Goal: Check status

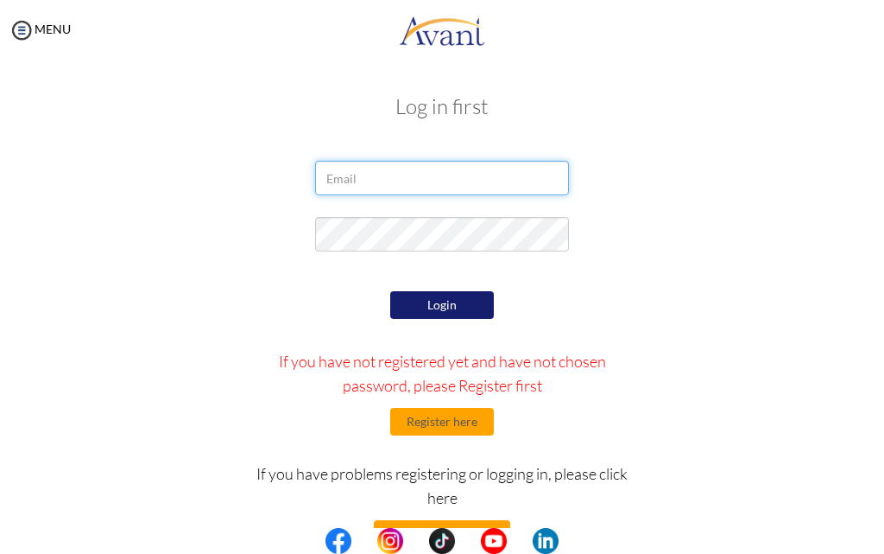
drag, startPoint x: 381, startPoint y: 188, endPoint x: 389, endPoint y: 183, distance: 9.3
click at [388, 183] on input "email" at bounding box center [441, 178] width 253 height 35
type input "carolinebahati566@gmail.com"
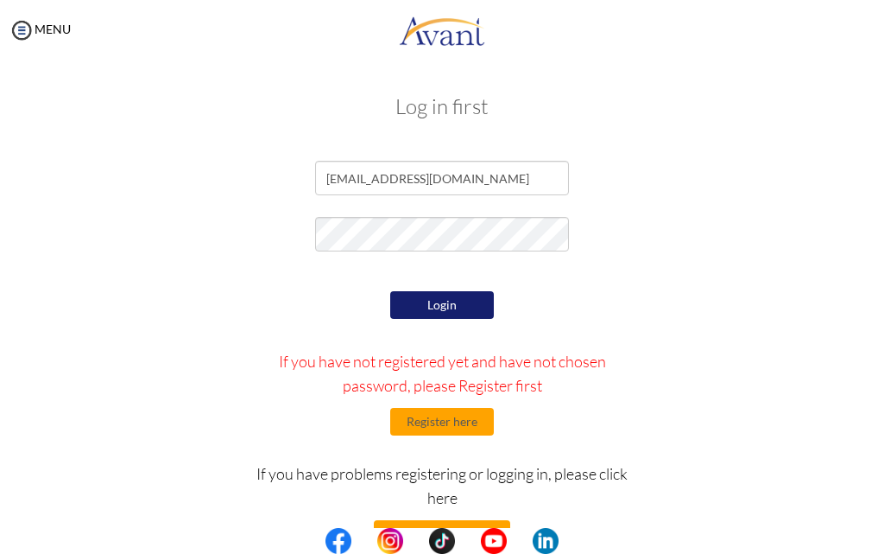
click at [425, 315] on button "Login" at bounding box center [442, 305] width 104 height 28
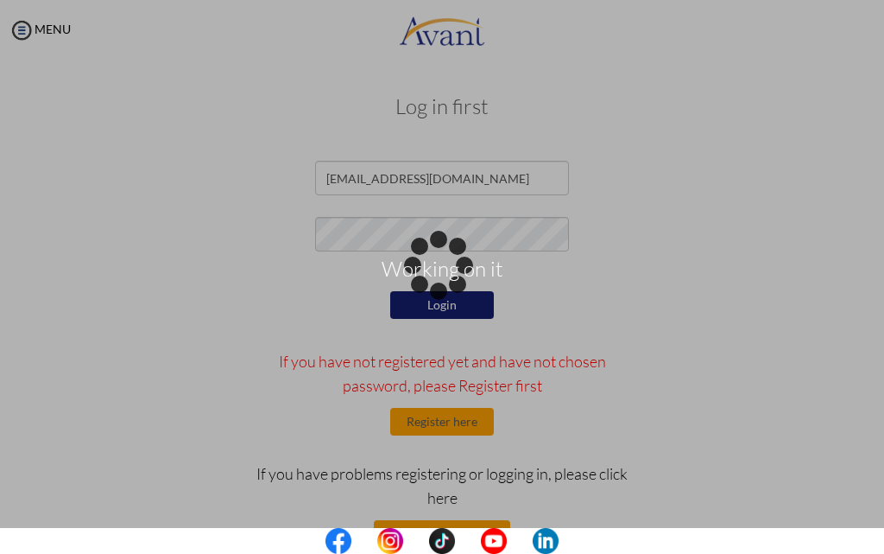
click at [430, 289] on div "Working on it" at bounding box center [442, 277] width 24 height 24
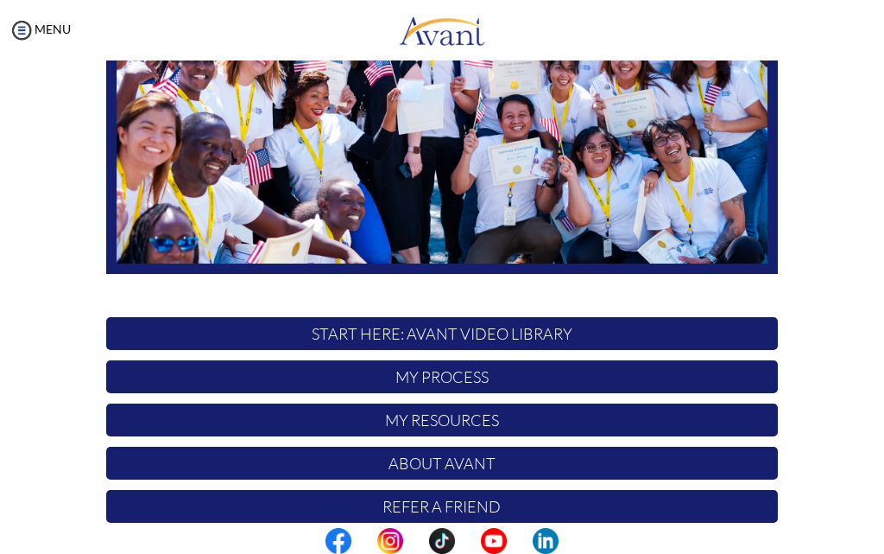
scroll to position [325, 0]
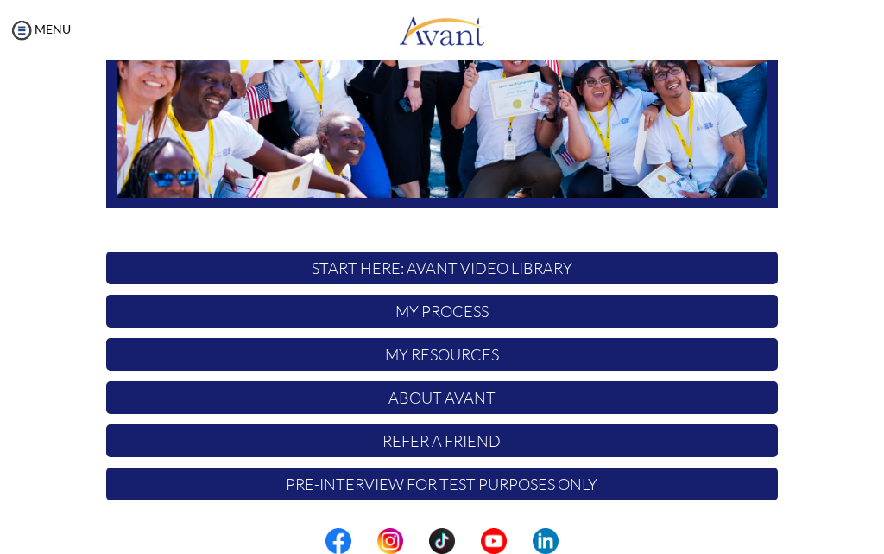
click at [480, 369] on p "My Resources" at bounding box center [442, 354] width 672 height 33
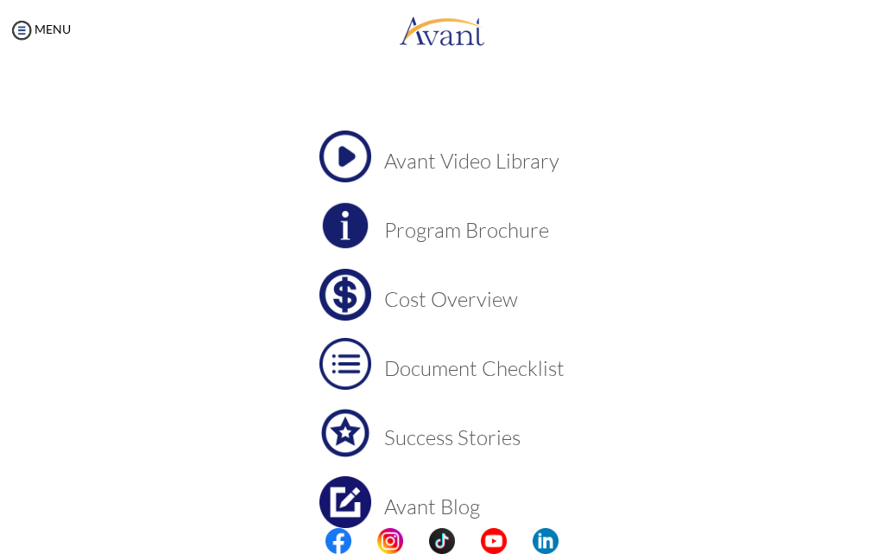
scroll to position [144, 0]
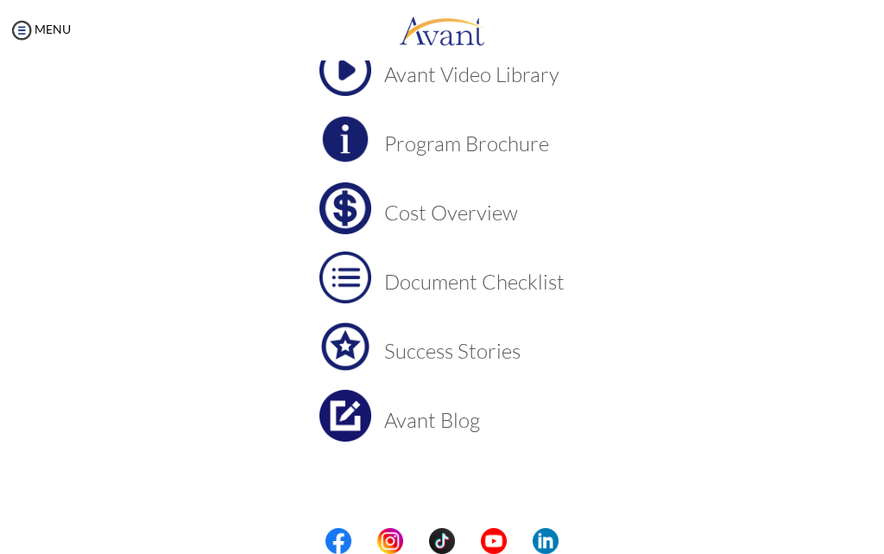
click at [357, 214] on img at bounding box center [346, 208] width 52 height 52
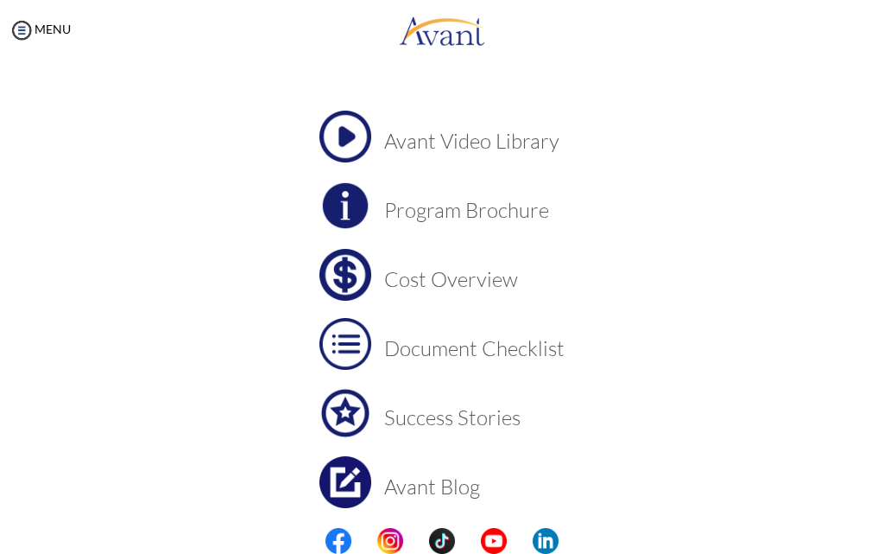
scroll to position [0, 0]
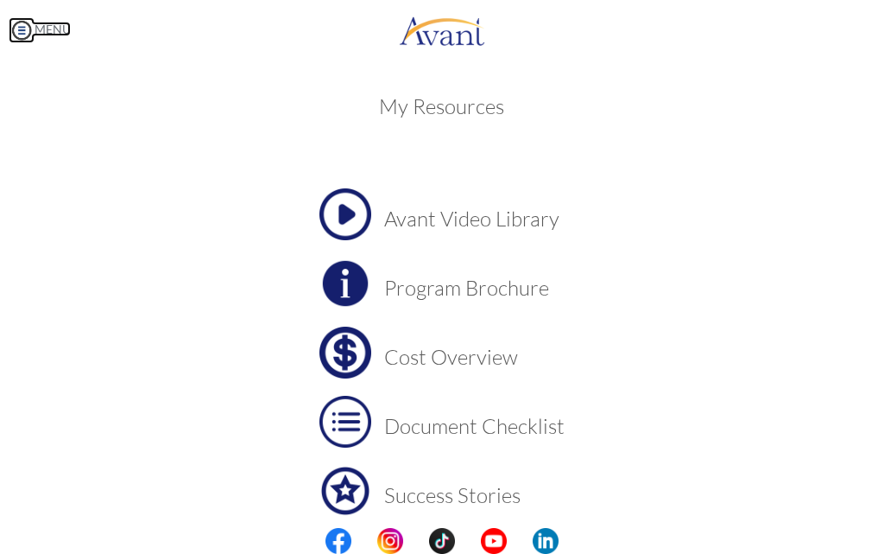
click at [30, 27] on img at bounding box center [22, 30] width 26 height 26
click at [28, 27] on img at bounding box center [22, 30] width 26 height 26
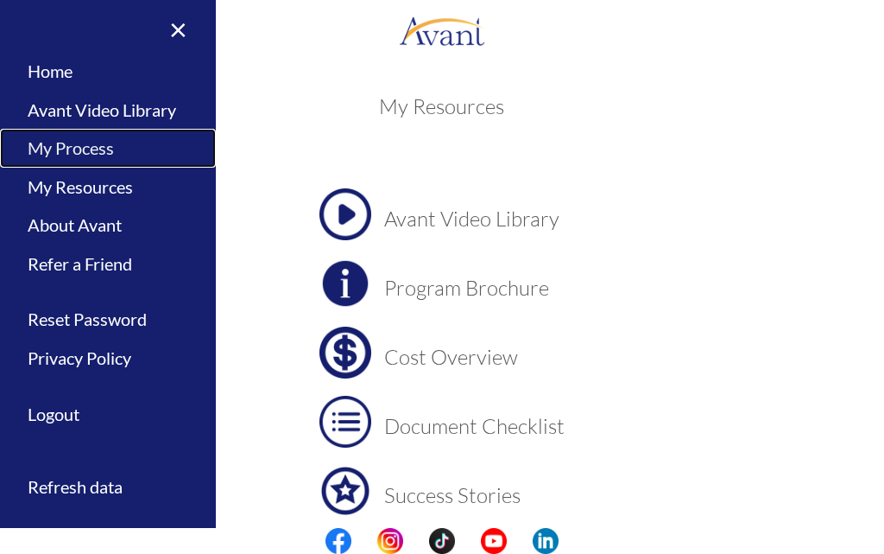
click at [96, 149] on link "My Process" at bounding box center [108, 148] width 216 height 39
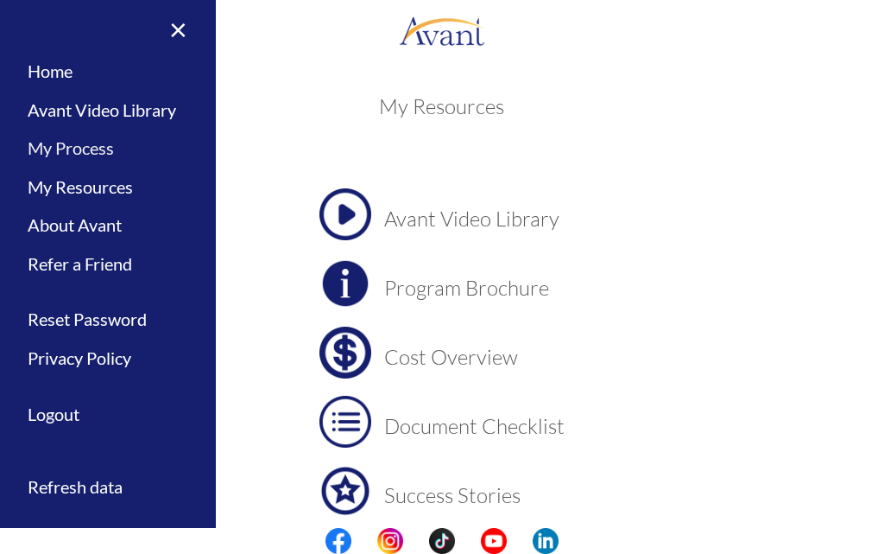
click at [0, 0] on div at bounding box center [0, 0] width 0 height 0
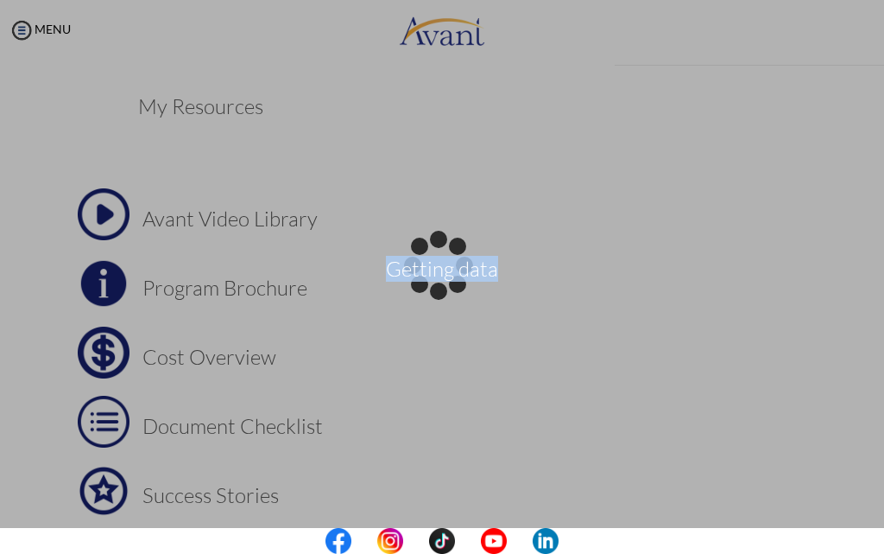
click at [430, 265] on div "Getting data" at bounding box center [442, 277] width 24 height 24
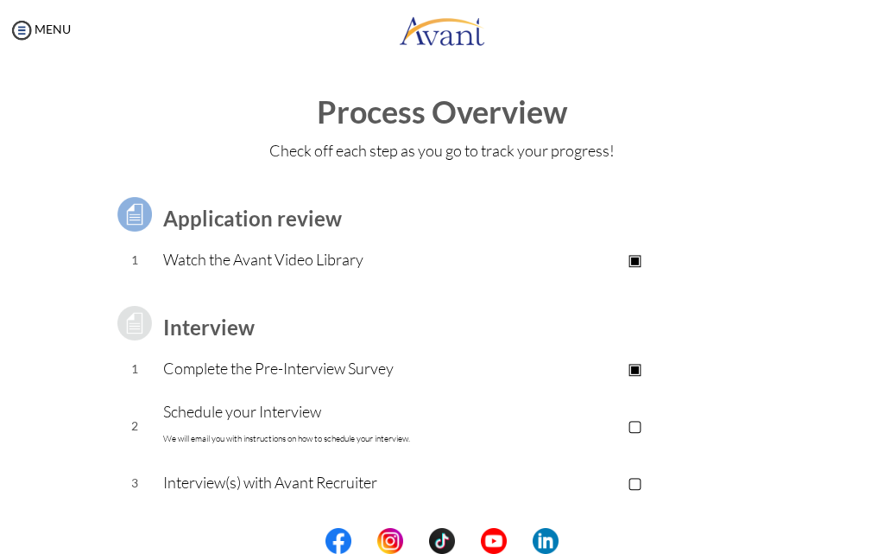
scroll to position [86, 0]
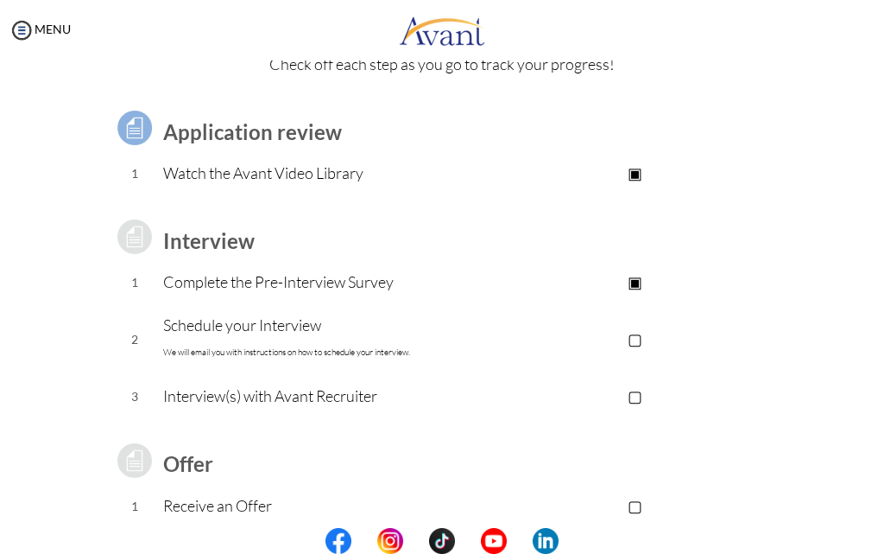
click at [632, 337] on p "▢" at bounding box center [636, 338] width 286 height 24
click at [631, 336] on p "▢" at bounding box center [636, 338] width 286 height 24
click at [630, 334] on p "▣" at bounding box center [636, 338] width 286 height 24
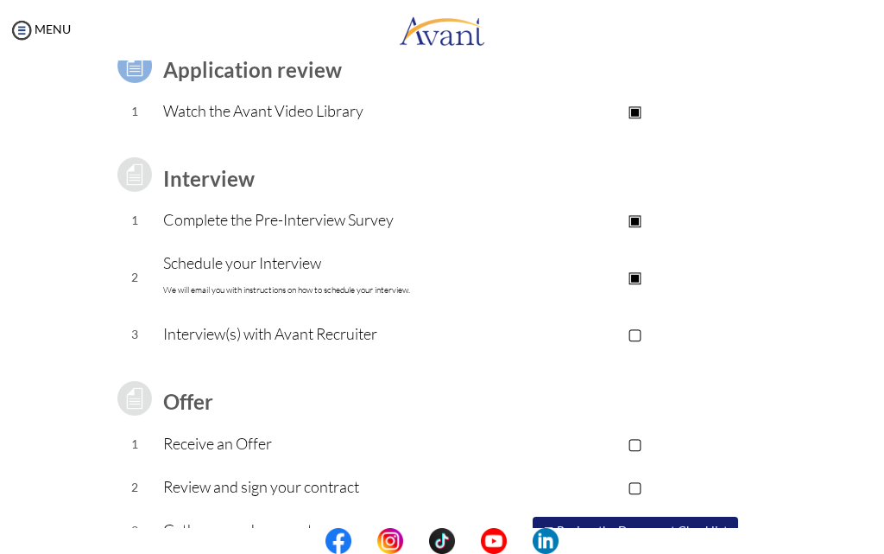
scroll to position [232, 0]
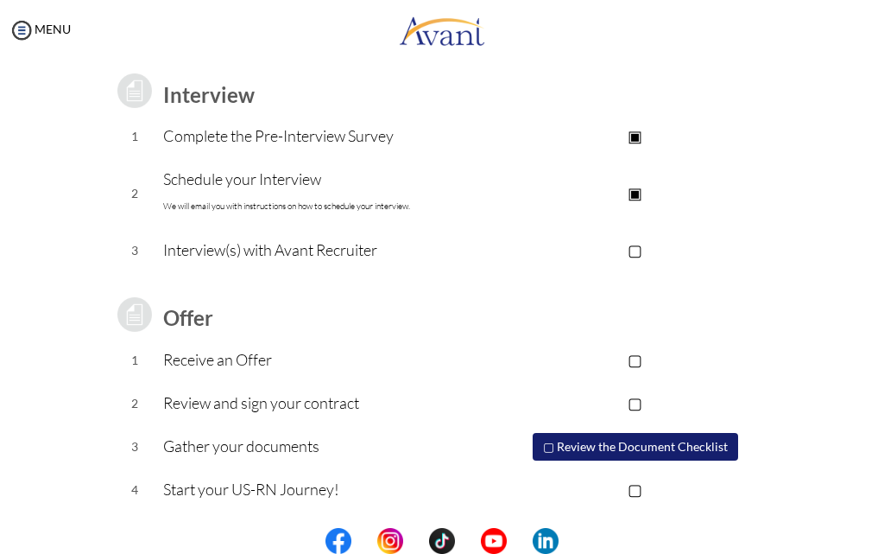
click at [273, 498] on p "Start your US-RN Journey!" at bounding box center [327, 489] width 329 height 24
click at [195, 491] on p "Start your US-RN Journey!" at bounding box center [327, 489] width 329 height 24
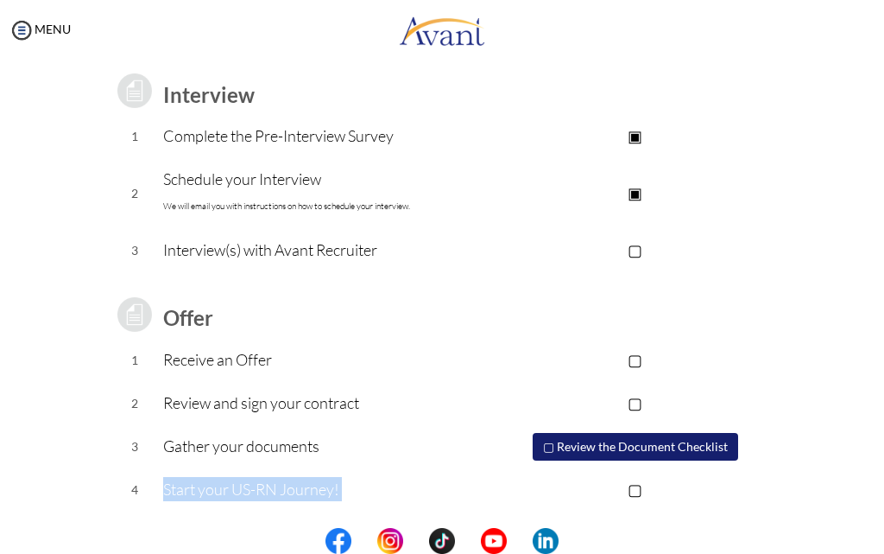
click at [196, 487] on p "Start your US-RN Journey!" at bounding box center [327, 489] width 329 height 24
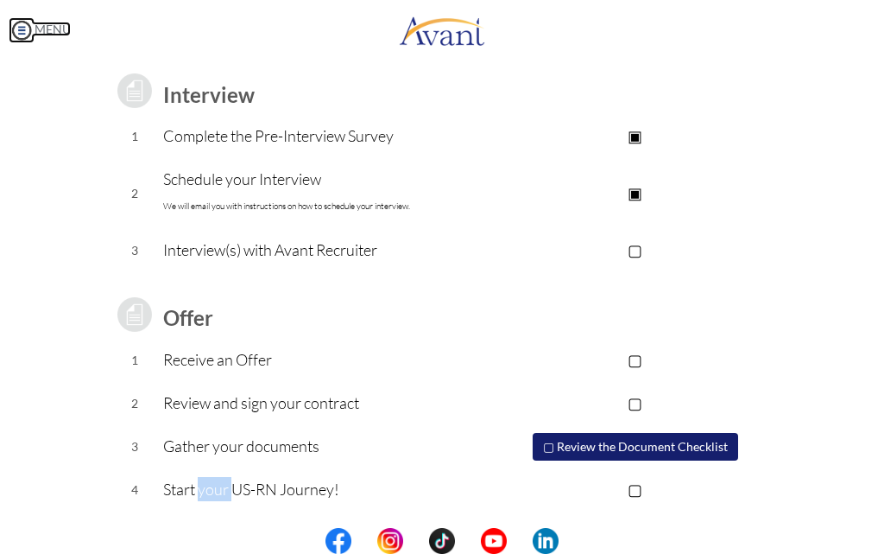
click at [23, 25] on img at bounding box center [22, 30] width 26 height 26
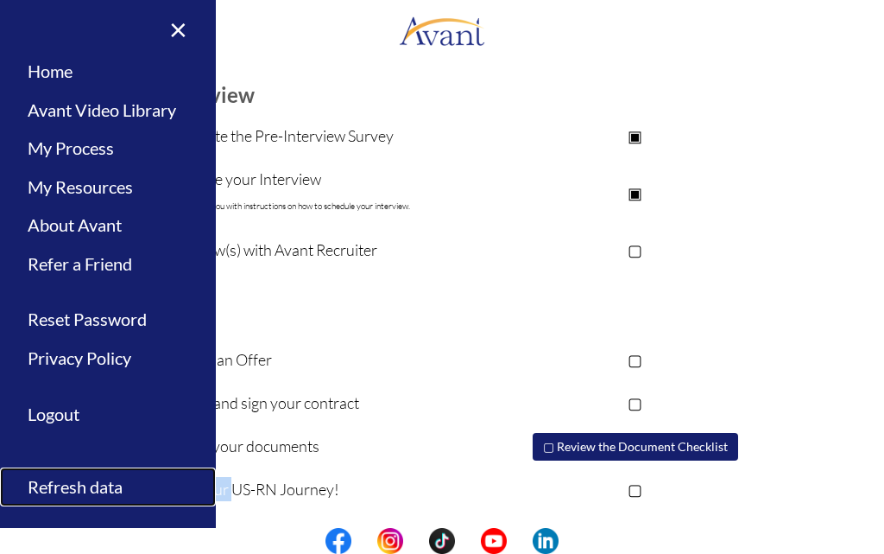
click at [53, 481] on link "Refresh data" at bounding box center [108, 486] width 216 height 39
click at [0, 0] on div at bounding box center [0, 0] width 0 height 0
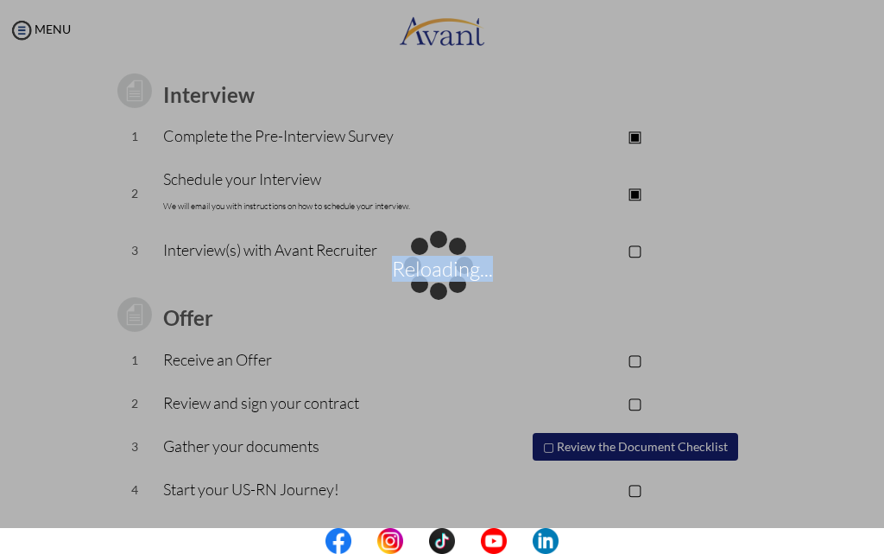
click at [430, 289] on div "Reloading..." at bounding box center [442, 277] width 24 height 24
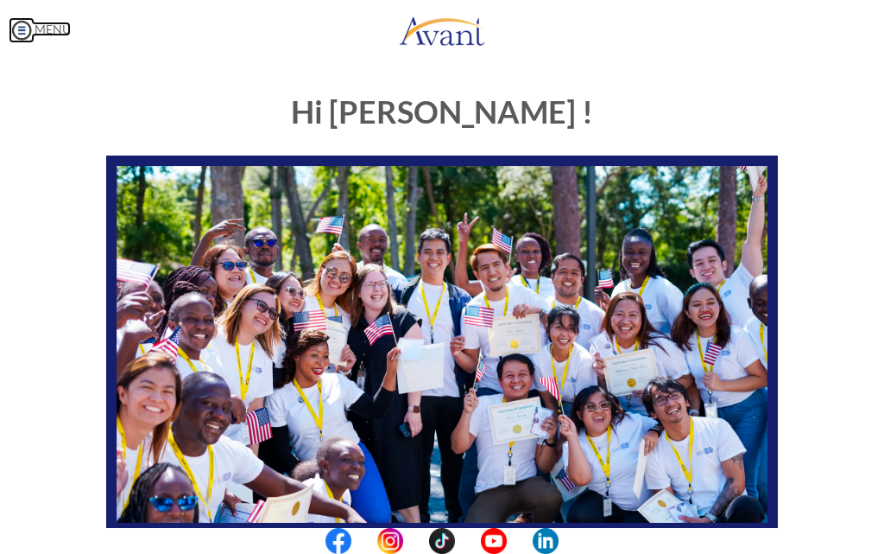
click at [20, 35] on img at bounding box center [22, 30] width 26 height 26
click at [20, 34] on body "Maintenance break. Please come back in 2 hours. MENU My Status What is the next…" at bounding box center [442, 277] width 884 height 554
click at [0, 34] on div "× Home Avant Video Library My Process My Resources About Avant Refer a Friend R…" at bounding box center [0, 277] width 0 height 554
click at [20, 34] on img at bounding box center [22, 30] width 26 height 26
click at [20, 34] on body "Maintenance break. Please come back in 2 hours. MENU My Status What is the next…" at bounding box center [442, 277] width 884 height 554
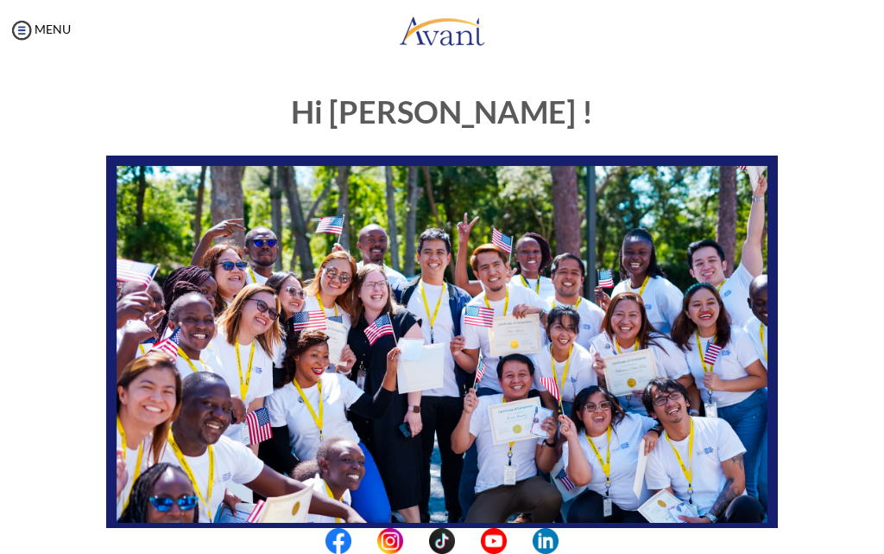
click at [0, 34] on div "× Home Avant Video Library My Process My Resources About Avant Refer a Friend R…" at bounding box center [0, 277] width 0 height 554
click at [20, 34] on img at bounding box center [22, 30] width 26 height 26
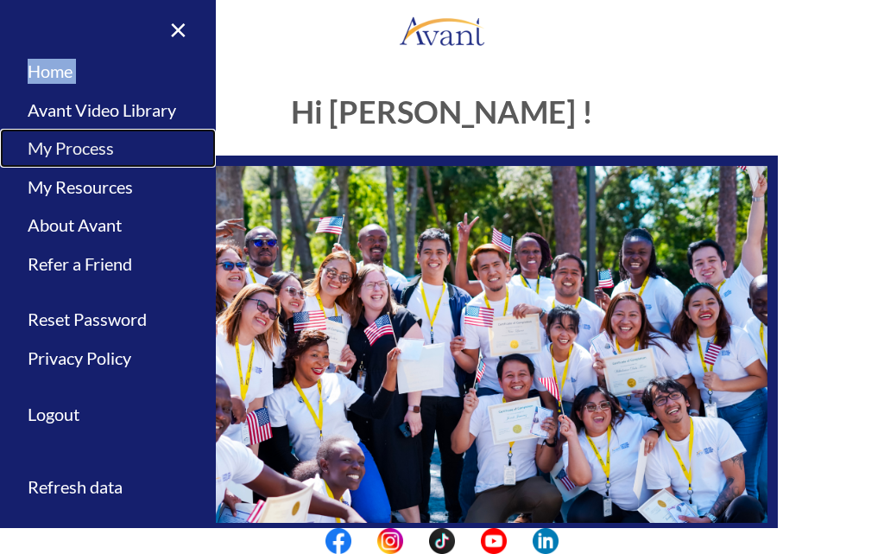
click at [92, 143] on link "My Process" at bounding box center [108, 148] width 216 height 39
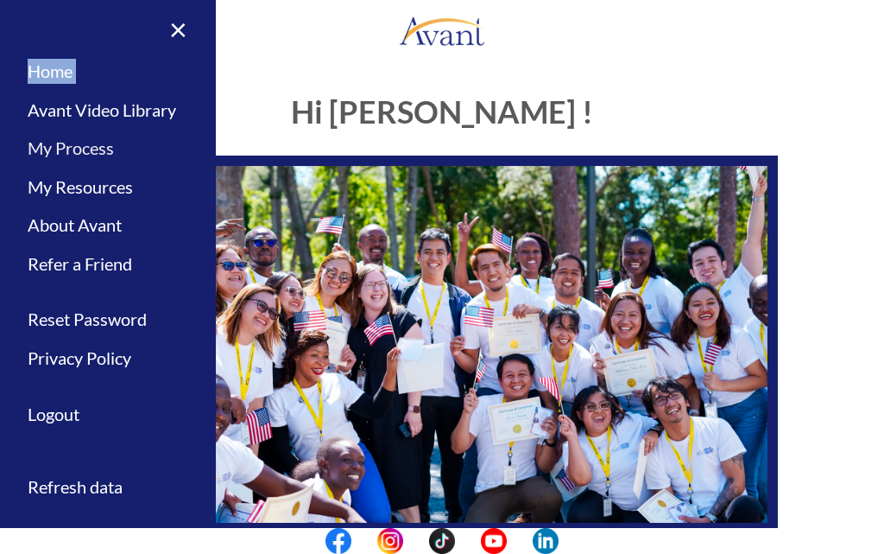
click at [0, 0] on div at bounding box center [0, 0] width 0 height 0
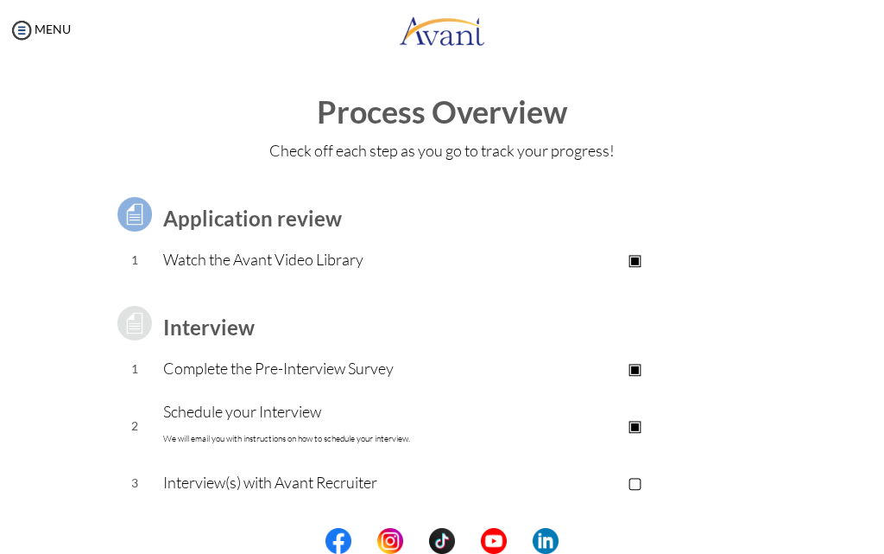
scroll to position [232, 0]
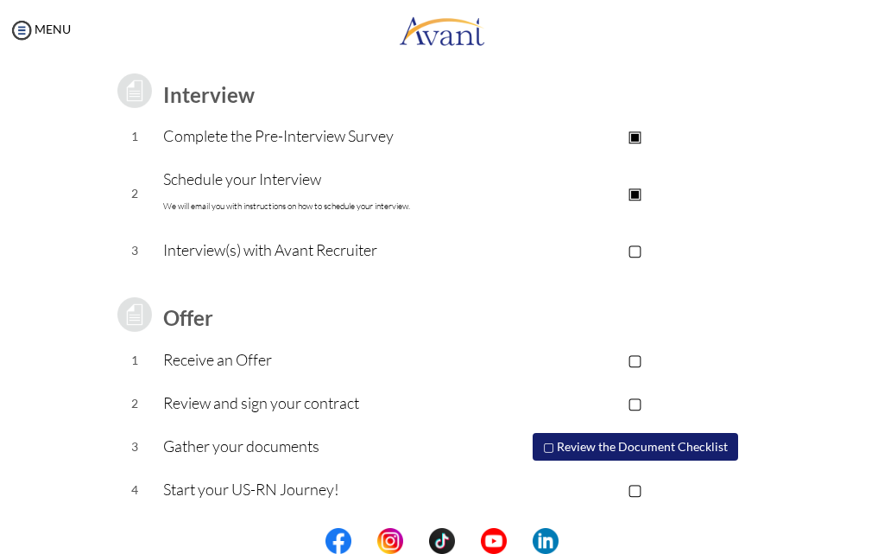
click at [635, 248] on p "▢" at bounding box center [636, 250] width 286 height 24
click at [636, 355] on p "▢" at bounding box center [636, 359] width 286 height 24
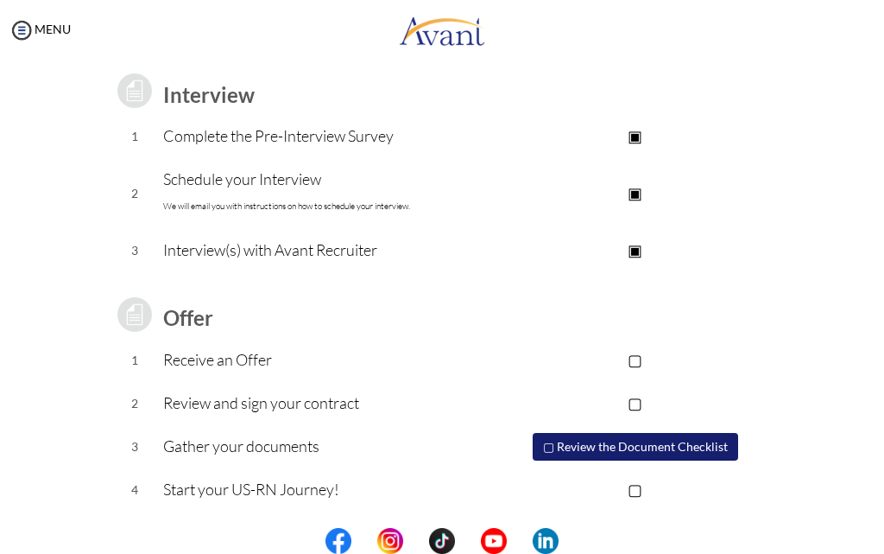
click at [636, 355] on p "▢" at bounding box center [636, 359] width 286 height 24
click at [636, 400] on p "▢" at bounding box center [636, 402] width 286 height 24
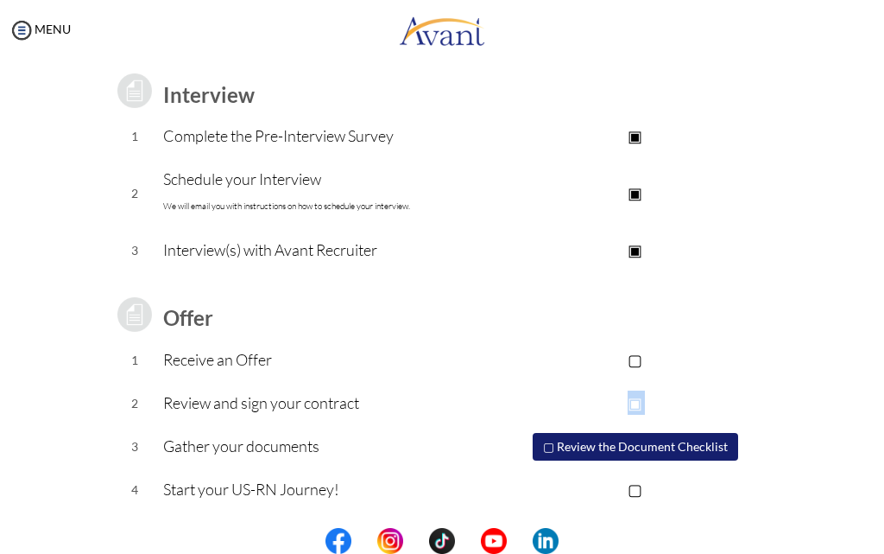
click at [636, 399] on p "▣" at bounding box center [636, 402] width 286 height 24
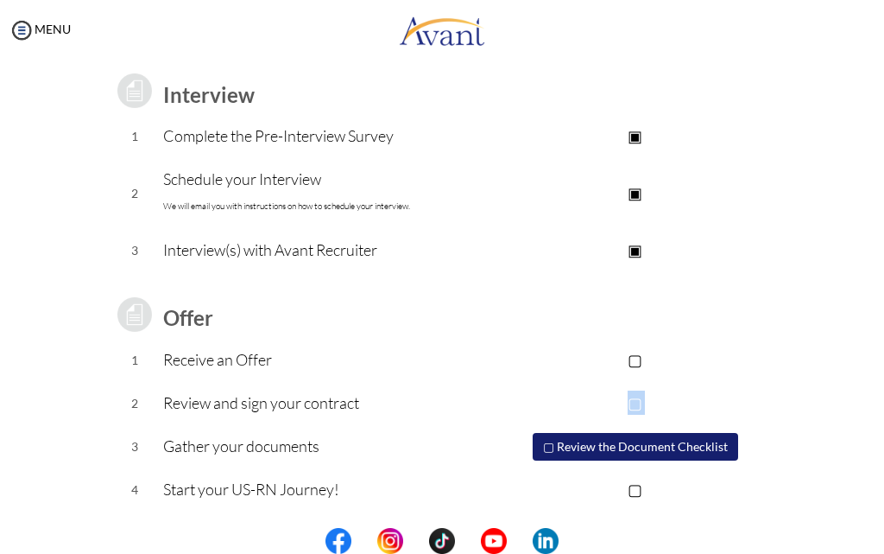
click at [636, 399] on p "▢" at bounding box center [636, 402] width 286 height 24
click at [635, 360] on p "▢" at bounding box center [636, 359] width 286 height 24
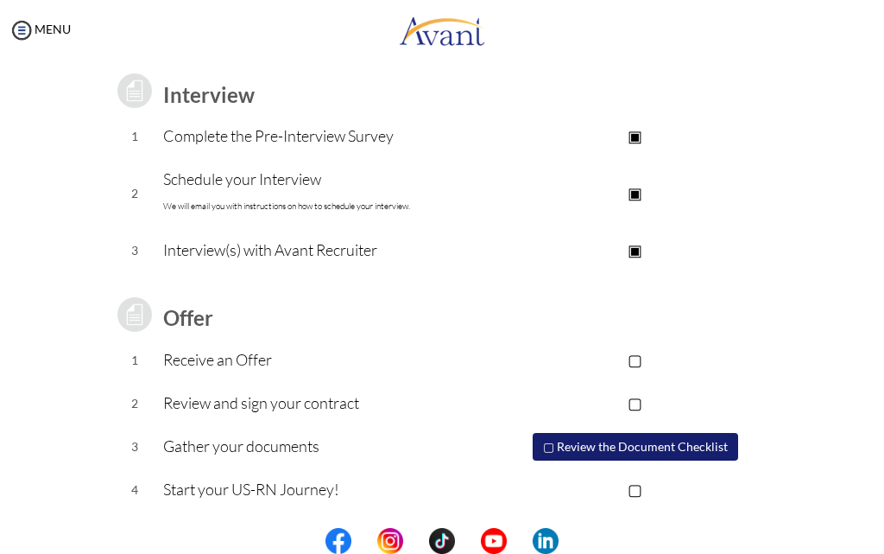
click at [635, 360] on p "▢" at bounding box center [636, 359] width 286 height 24
click at [21, 22] on img at bounding box center [22, 30] width 26 height 26
click at [21, 22] on body "Maintenance break. Please come back in 2 hours. MENU My Status What is the next…" at bounding box center [442, 277] width 884 height 554
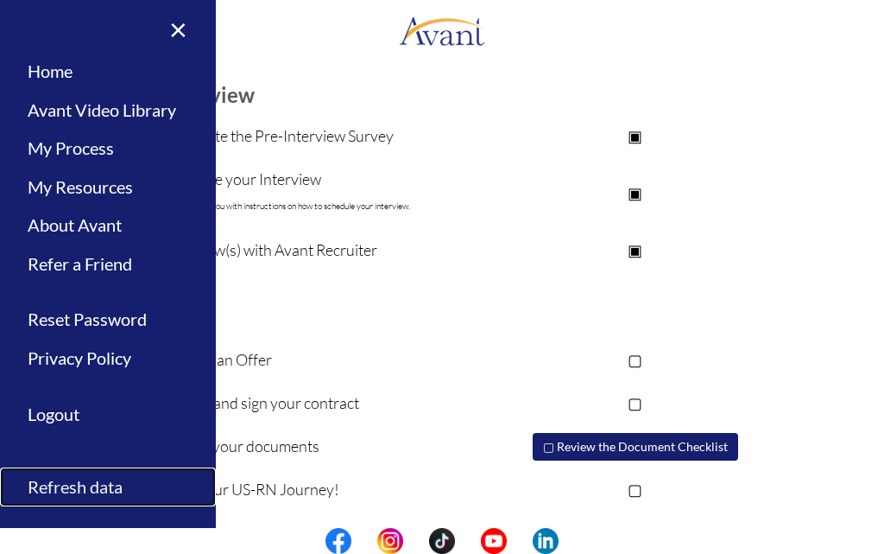
click at [81, 492] on link "Refresh data" at bounding box center [108, 486] width 216 height 39
click at [0, 0] on div at bounding box center [0, 0] width 0 height 0
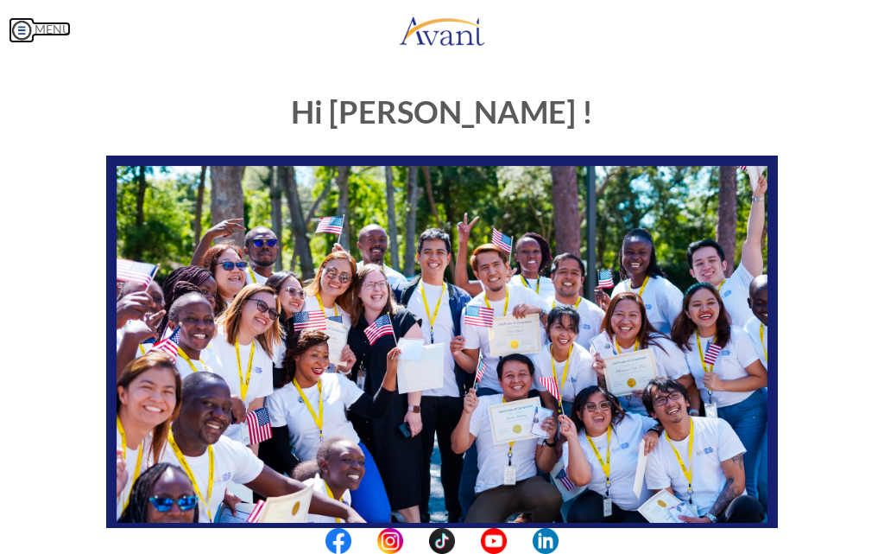
click at [18, 30] on img at bounding box center [22, 30] width 26 height 26
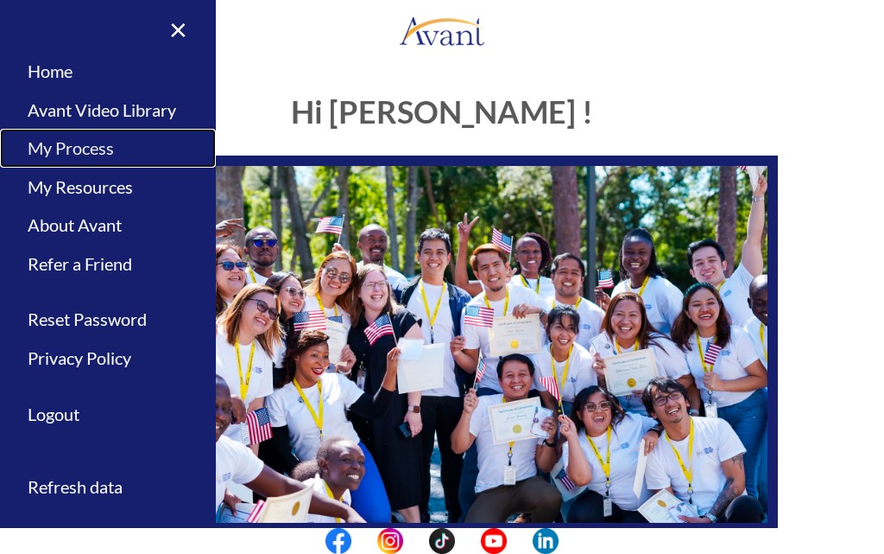
click at [78, 151] on link "My Process" at bounding box center [108, 148] width 216 height 39
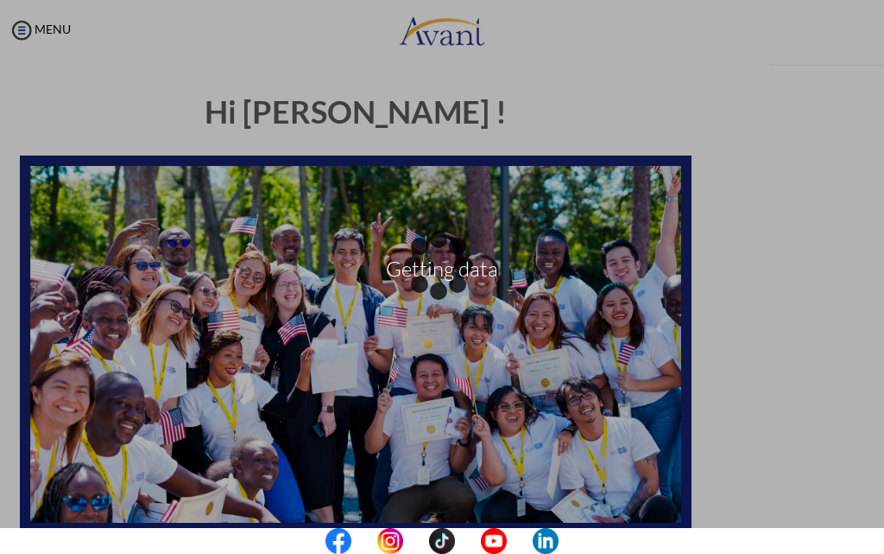
click at [430, 265] on div "Getting data" at bounding box center [442, 277] width 24 height 24
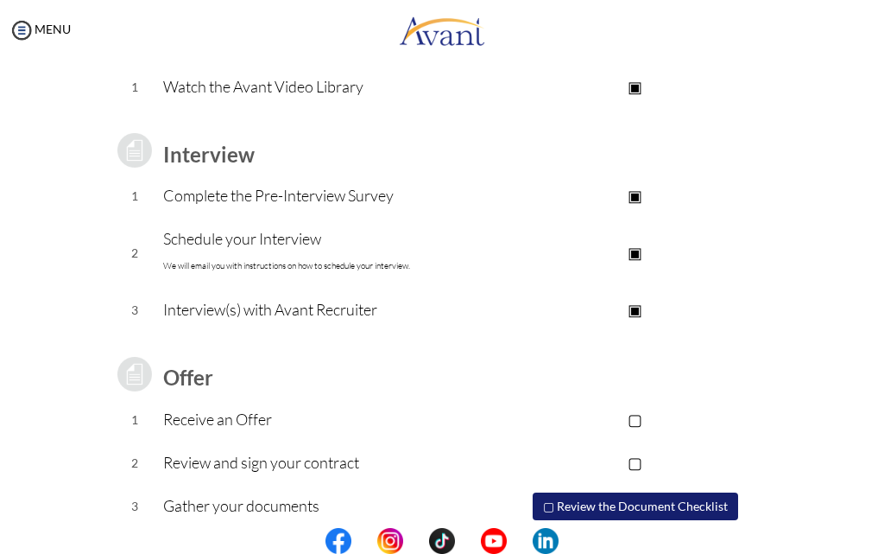
scroll to position [232, 0]
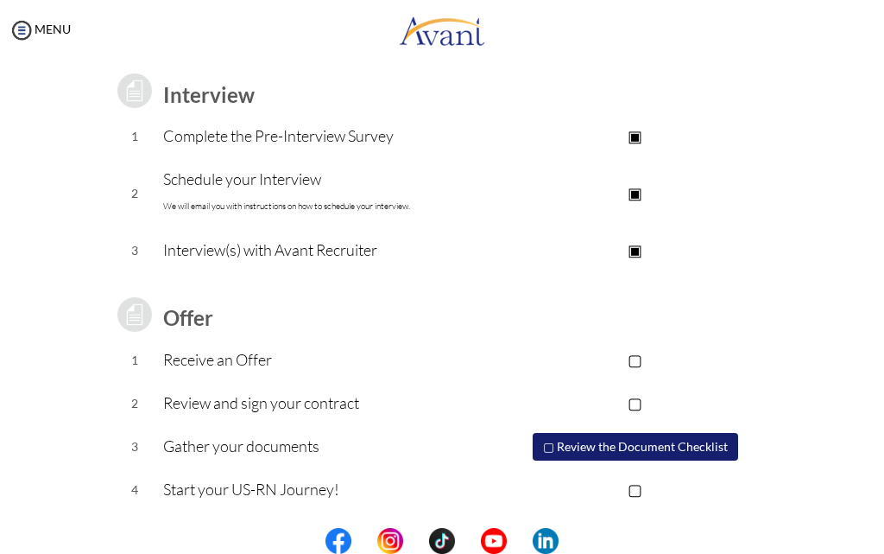
click at [636, 358] on p "▢" at bounding box center [636, 359] width 286 height 24
click at [637, 360] on p "▣" at bounding box center [636, 359] width 286 height 24
click at [637, 357] on p "▢" at bounding box center [636, 359] width 286 height 24
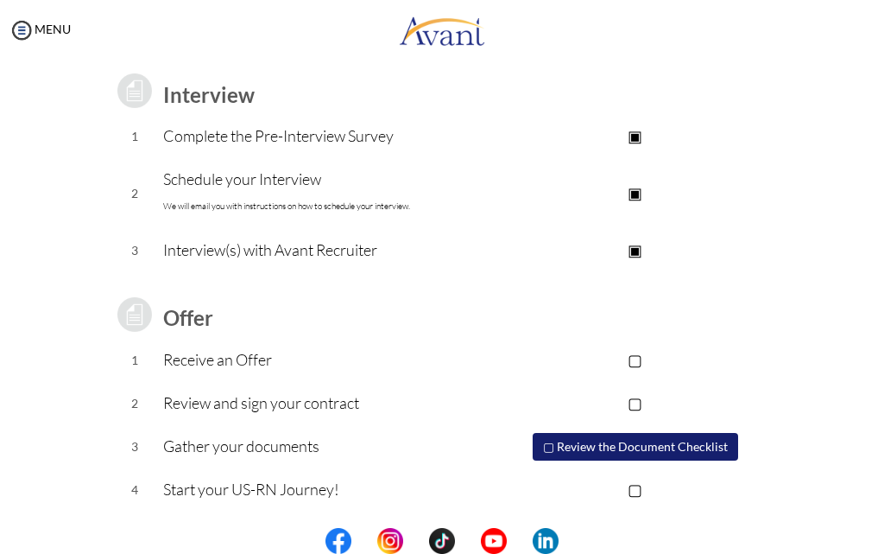
click at [637, 357] on p "▢" at bounding box center [636, 359] width 286 height 24
click at [635, 401] on p "▢" at bounding box center [636, 402] width 286 height 24
click at [630, 486] on p "▢" at bounding box center [636, 489] width 286 height 24
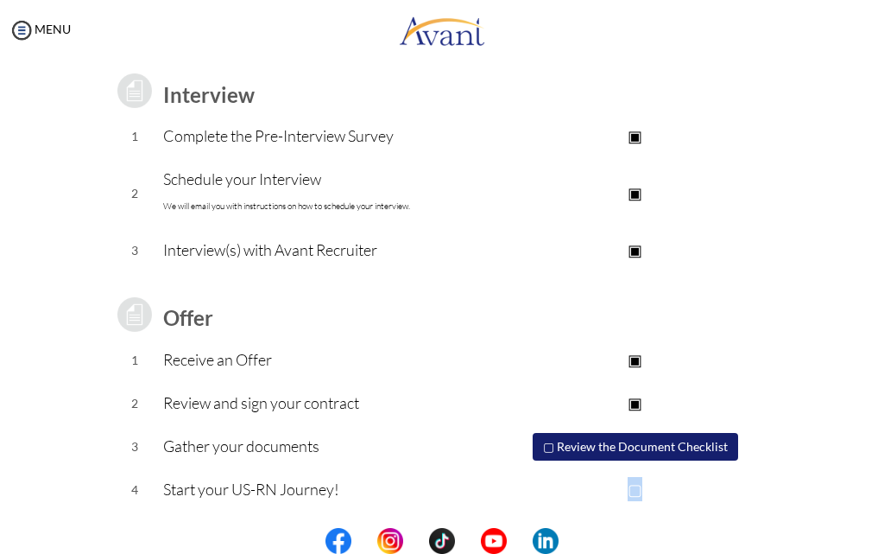
click at [630, 486] on p "▢" at bounding box center [636, 489] width 286 height 24
click at [632, 488] on p "▣" at bounding box center [636, 489] width 286 height 24
click at [632, 488] on p "▢" at bounding box center [636, 489] width 286 height 24
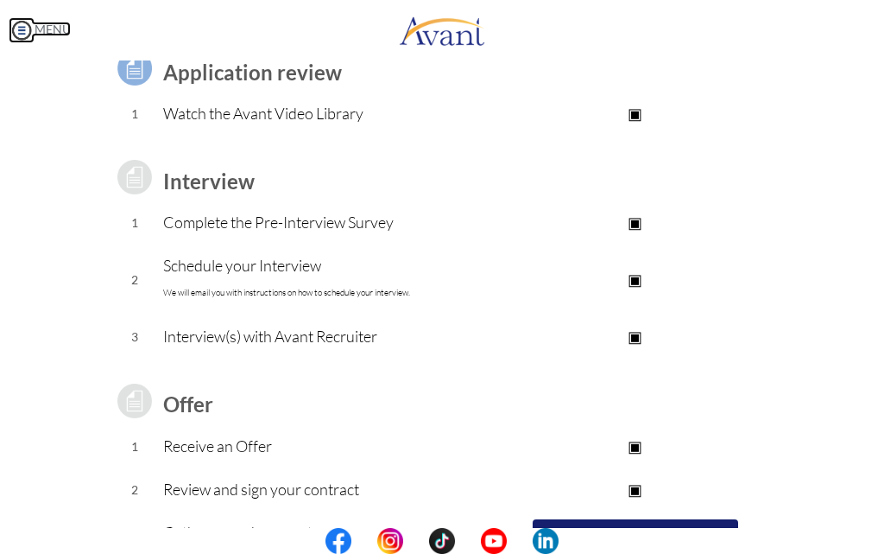
click at [22, 31] on img at bounding box center [22, 30] width 26 height 26
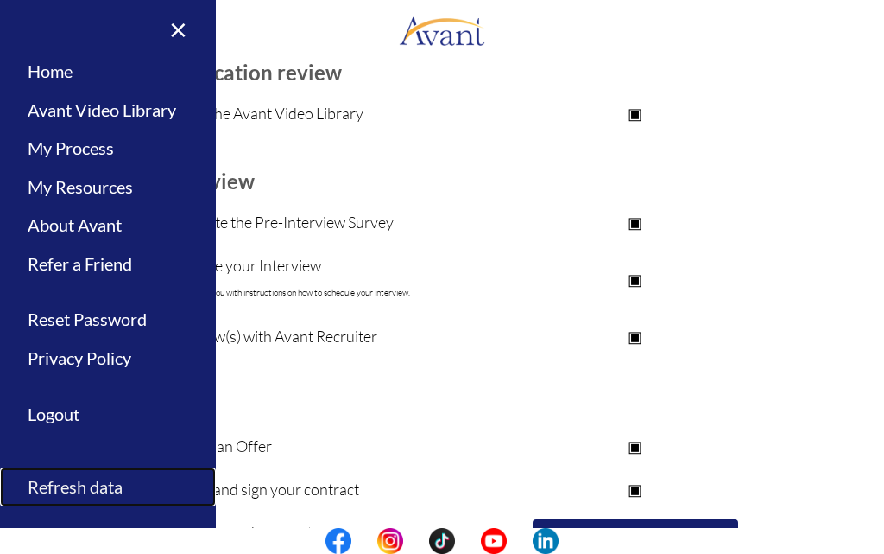
click at [63, 481] on link "Refresh data" at bounding box center [108, 486] width 216 height 39
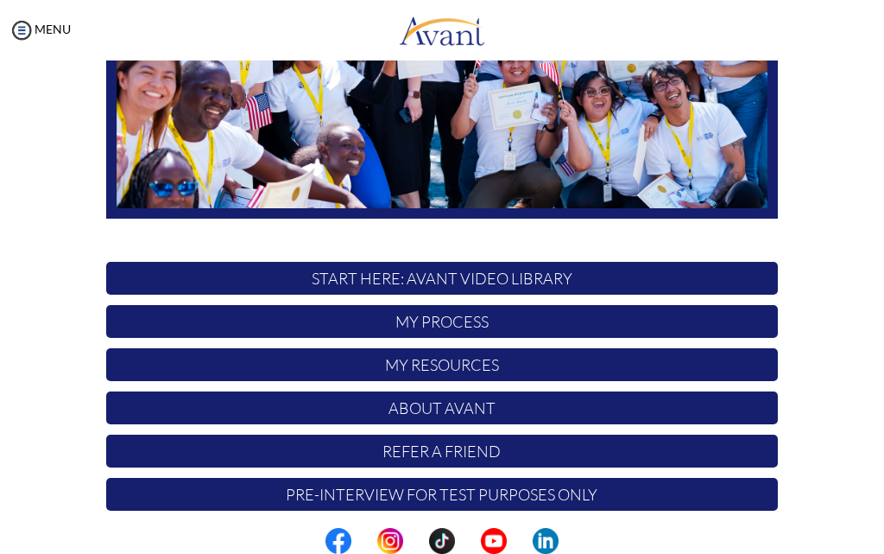
scroll to position [325, 0]
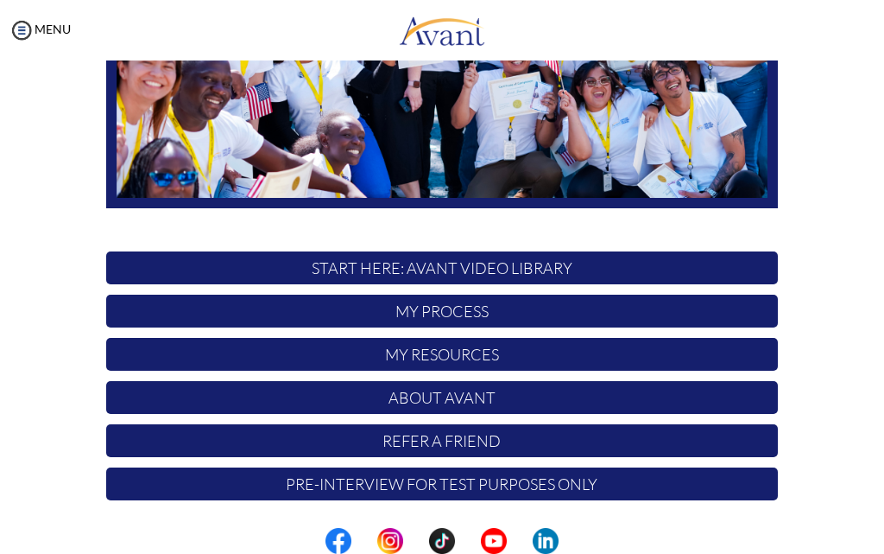
click at [396, 313] on p "My Process" at bounding box center [442, 311] width 672 height 33
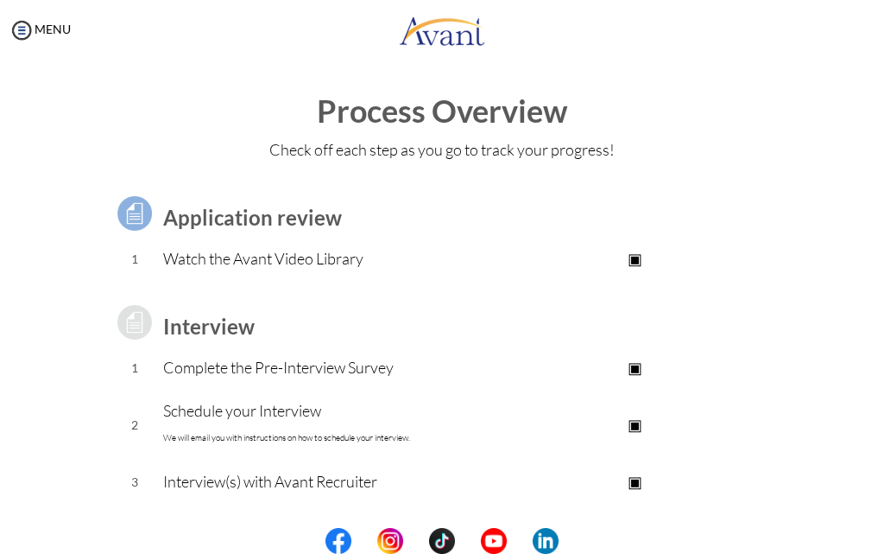
scroll to position [0, 0]
click at [28, 23] on img at bounding box center [22, 30] width 26 height 26
click at [28, 24] on img at bounding box center [22, 30] width 26 height 26
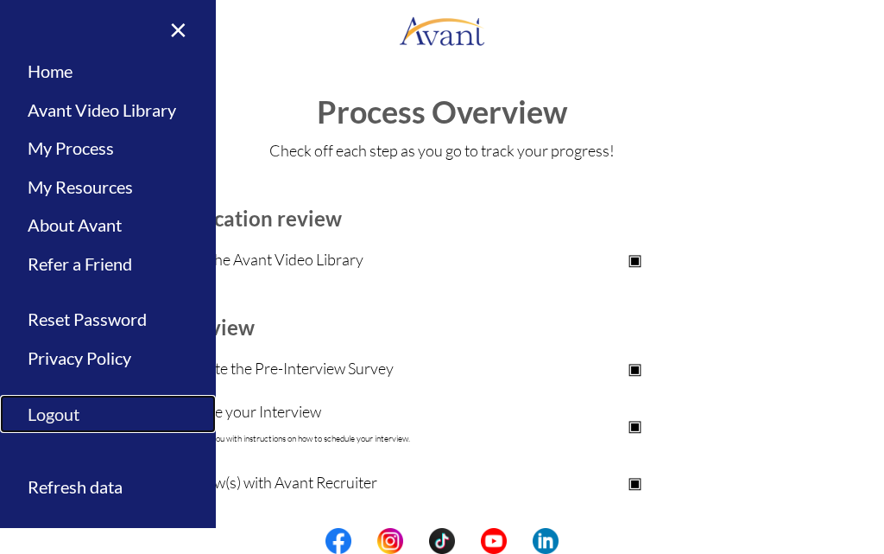
click at [61, 406] on link "Logout" at bounding box center [108, 414] width 216 height 39
